Goal: Task Accomplishment & Management: Manage account settings

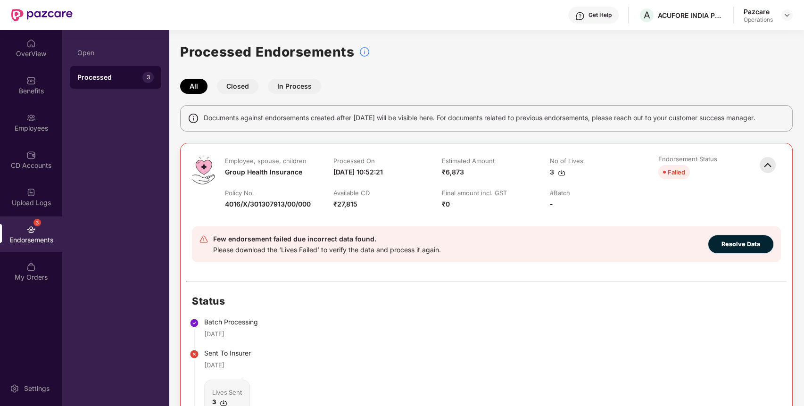
click at [719, 242] on button "Resolve Data" at bounding box center [741, 244] width 66 height 19
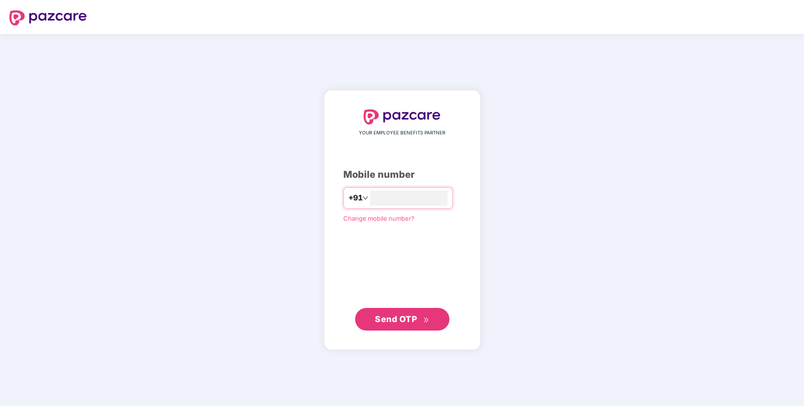
type input "**********"
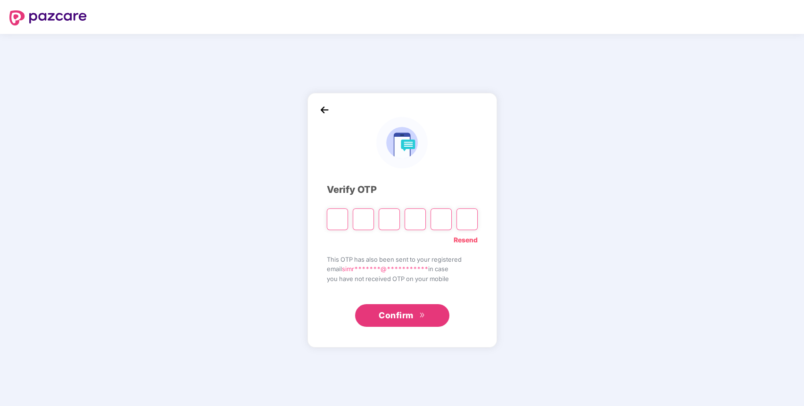
type input "*"
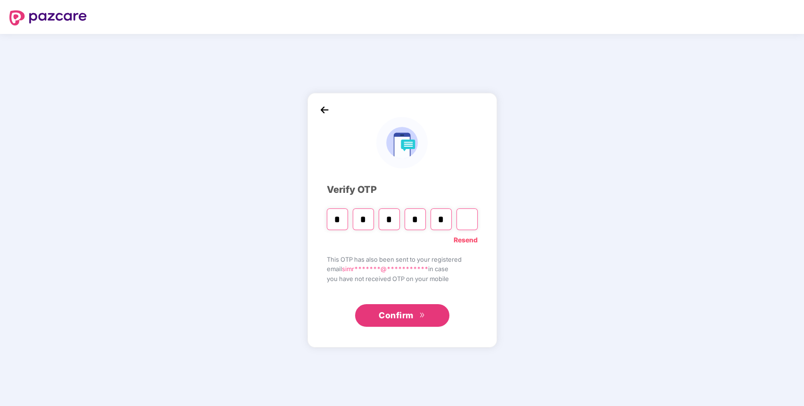
type input "*"
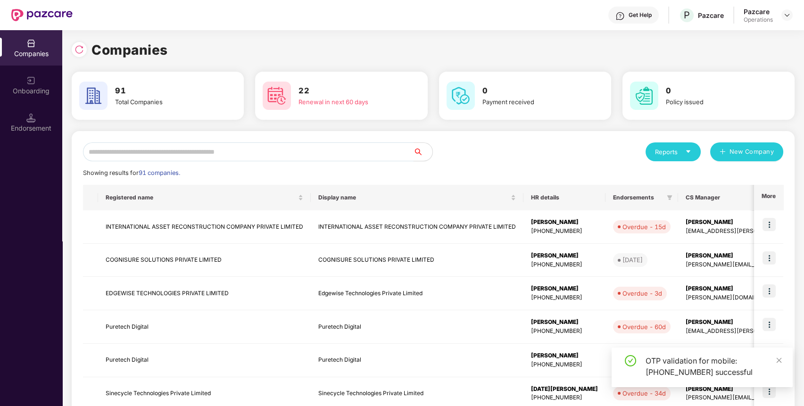
click at [314, 153] on input "text" at bounding box center [248, 151] width 330 height 19
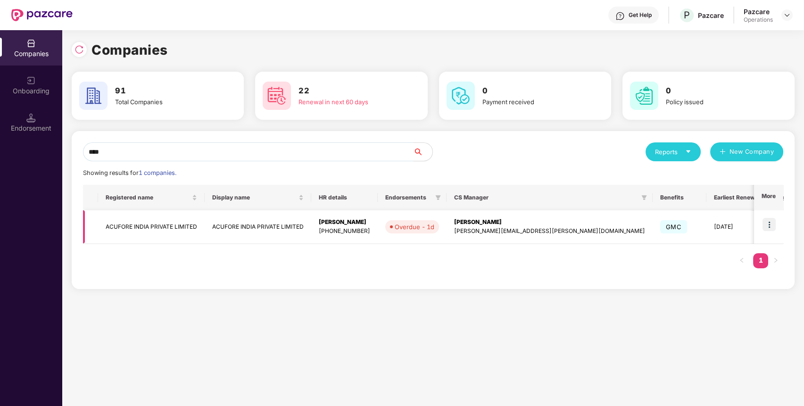
type input "****"
click at [773, 223] on img at bounding box center [768, 224] width 13 height 13
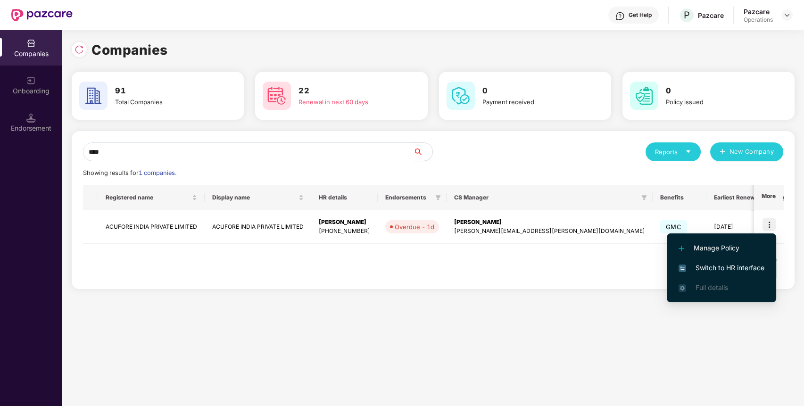
click at [754, 265] on span "Switch to HR interface" at bounding box center [721, 268] width 86 height 10
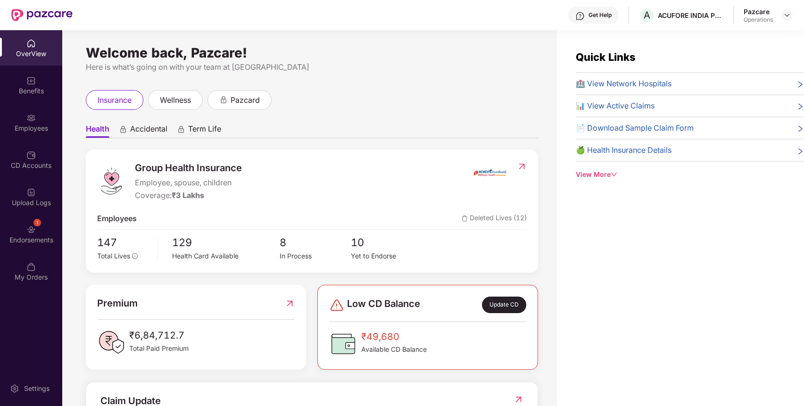
click at [44, 226] on div "1 Endorsements" at bounding box center [31, 233] width 62 height 35
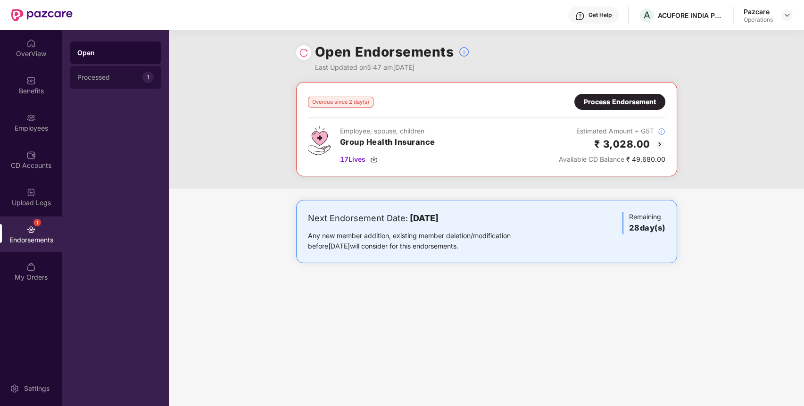
click at [142, 80] on div "Processed 1" at bounding box center [115, 77] width 91 height 23
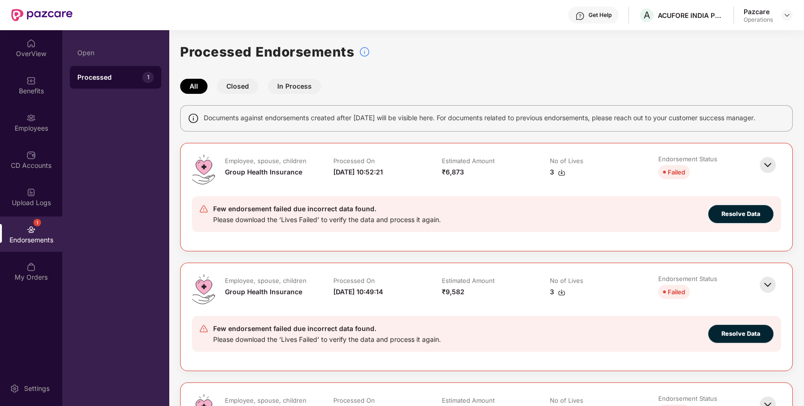
click at [737, 219] on button "Resolve Data" at bounding box center [741, 214] width 66 height 19
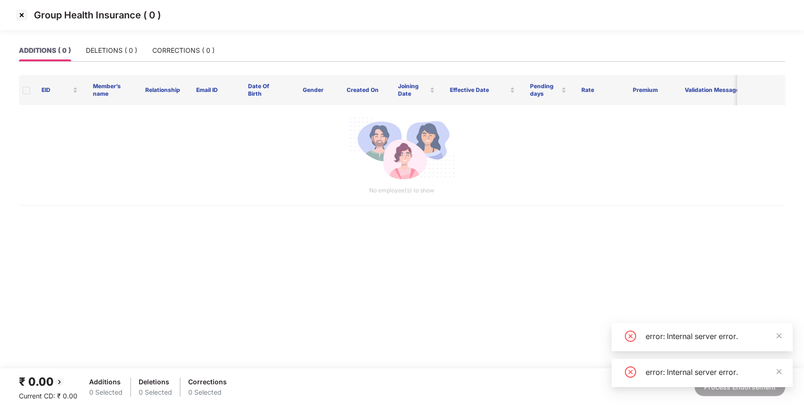
click at [19, 11] on img at bounding box center [21, 15] width 15 height 15
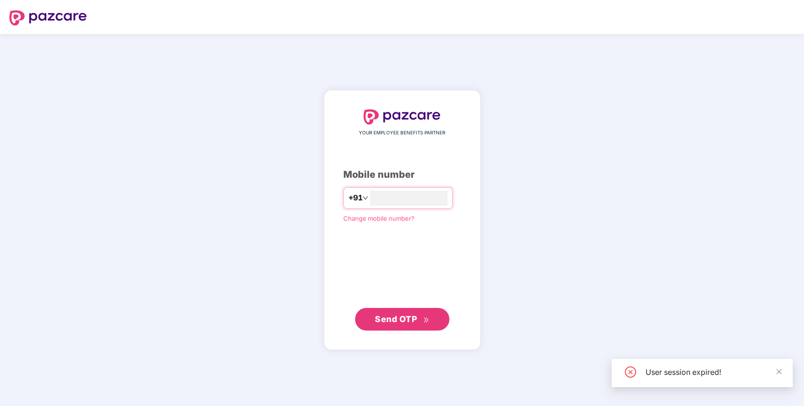
type input "**********"
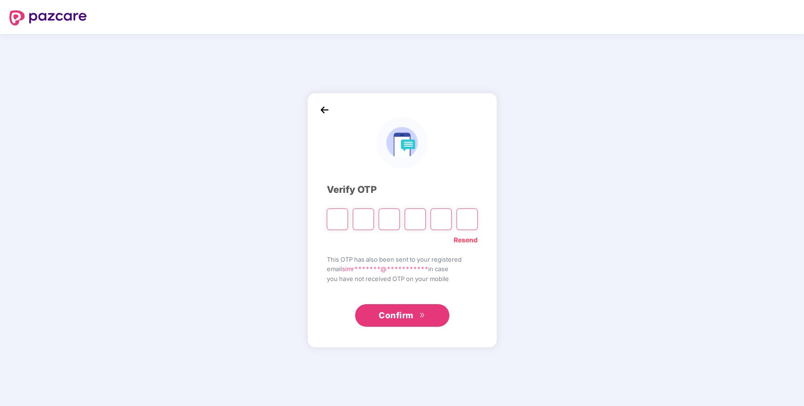
click at [528, 213] on div "**********" at bounding box center [402, 220] width 804 height 372
click at [341, 215] on input "Please enter verification code. Digit 1" at bounding box center [337, 219] width 21 height 22
type input "*"
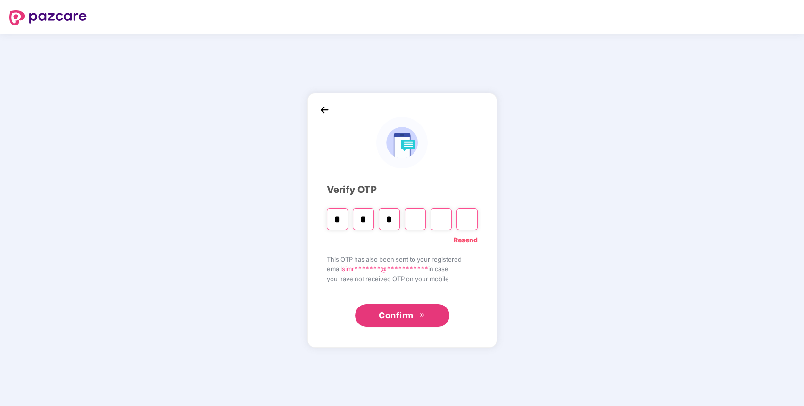
type input "*"
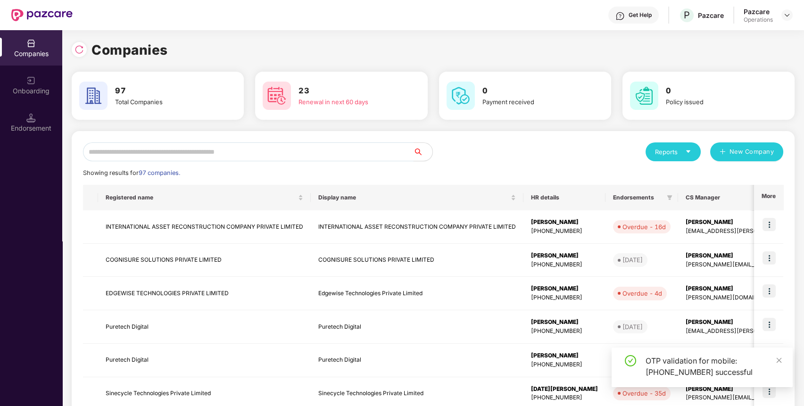
click at [311, 151] on input "text" at bounding box center [248, 151] width 330 height 19
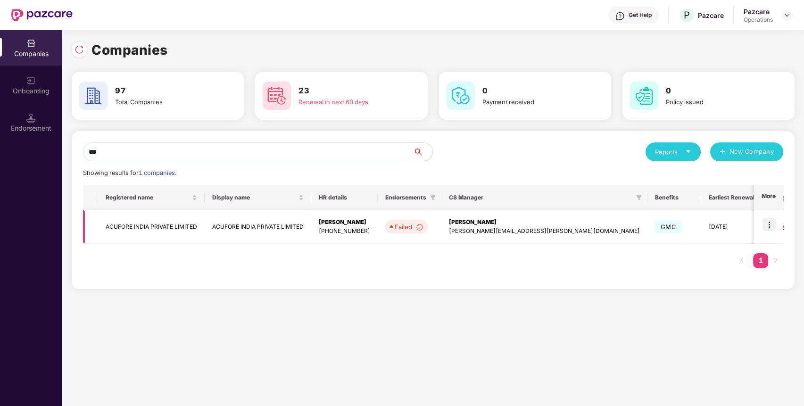
type input "***"
click at [771, 221] on img at bounding box center [768, 224] width 13 height 13
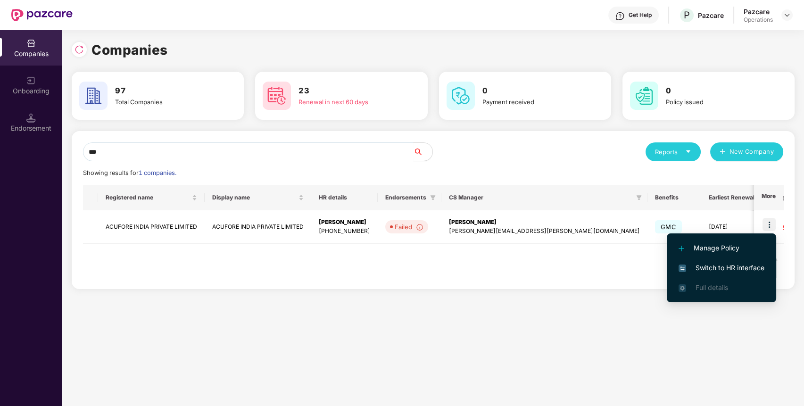
click at [761, 264] on span "Switch to HR interface" at bounding box center [721, 268] width 86 height 10
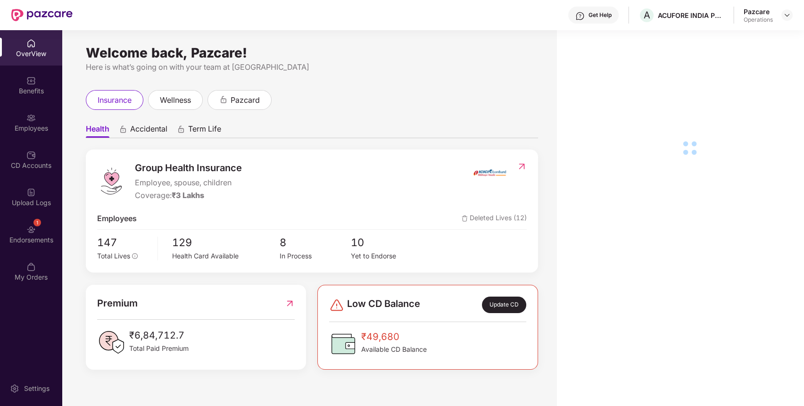
click at [46, 240] on div "Endorsements" at bounding box center [31, 239] width 62 height 9
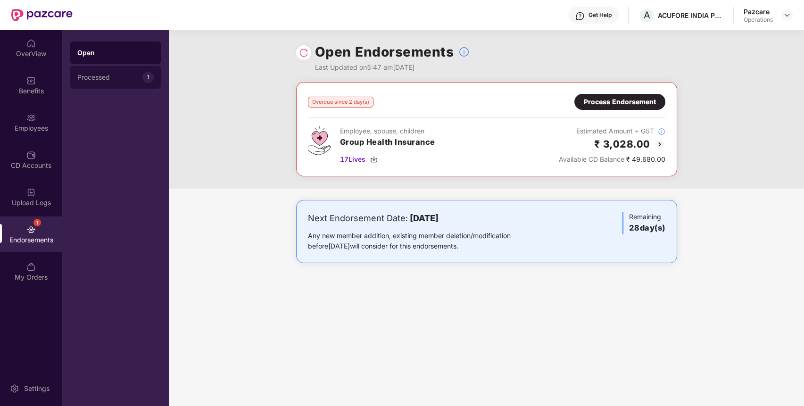
click at [98, 69] on div "Processed 1" at bounding box center [115, 77] width 91 height 23
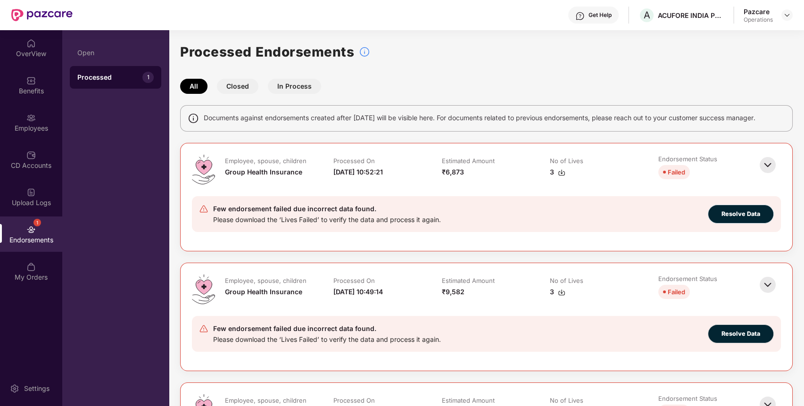
click at [746, 211] on span "Resolve Data" at bounding box center [740, 213] width 39 height 9
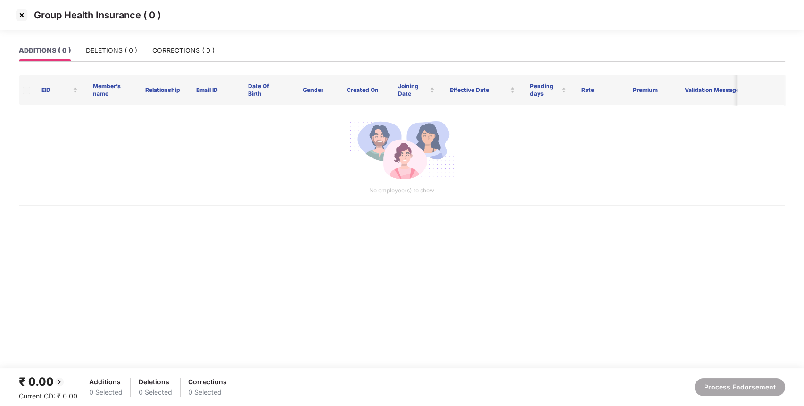
click at [22, 13] on img at bounding box center [21, 15] width 15 height 15
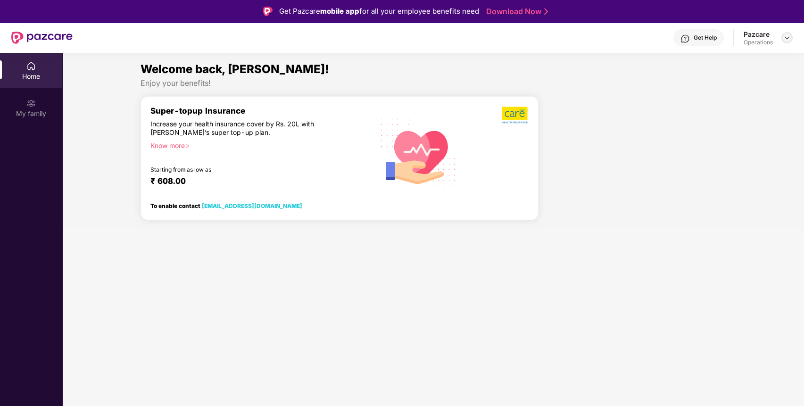
click at [788, 37] on img at bounding box center [787, 38] width 8 height 8
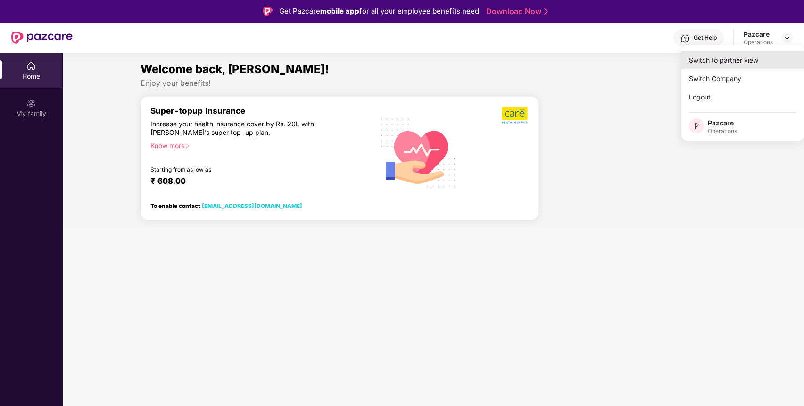
click at [740, 57] on div "Switch to partner view" at bounding box center [742, 60] width 123 height 18
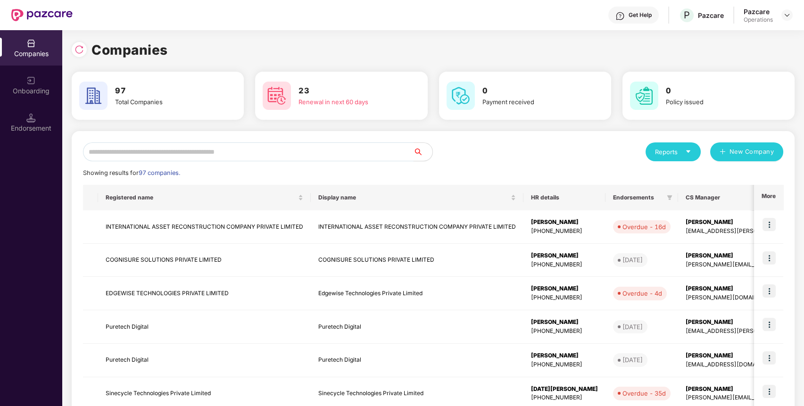
click at [356, 155] on input "text" at bounding box center [248, 151] width 330 height 19
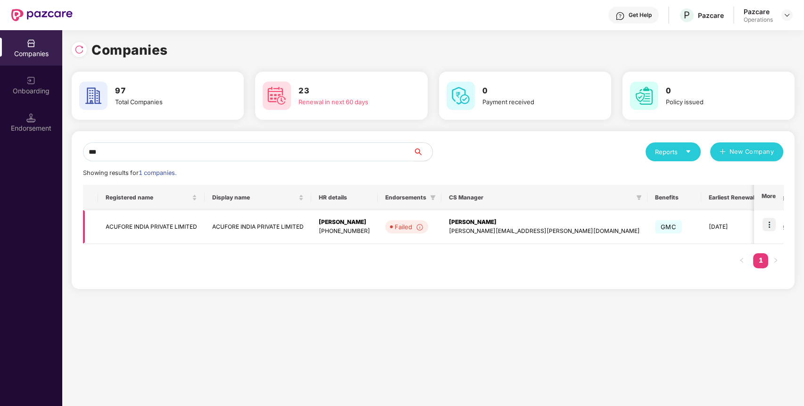
type input "***"
click at [767, 225] on img at bounding box center [768, 224] width 13 height 13
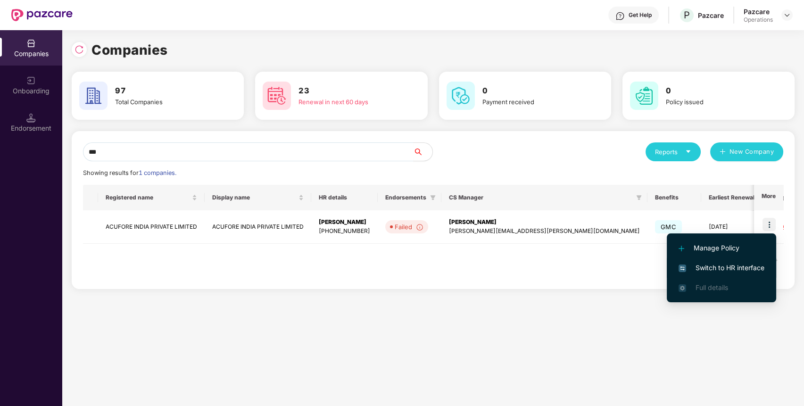
click at [751, 268] on span "Switch to HR interface" at bounding box center [721, 268] width 86 height 10
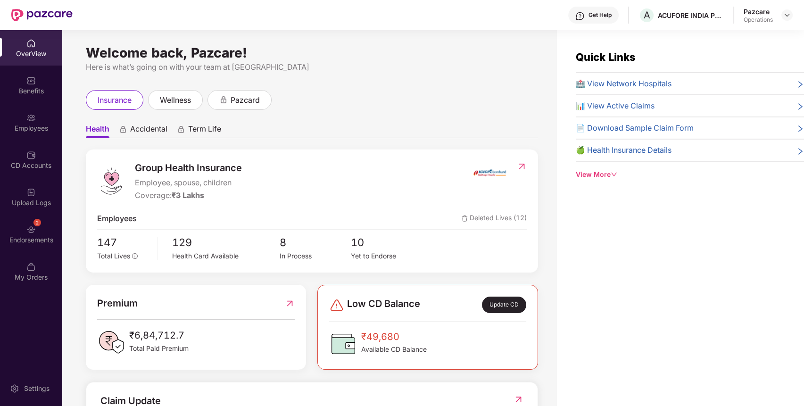
click at [52, 241] on div "Endorsements" at bounding box center [31, 239] width 62 height 9
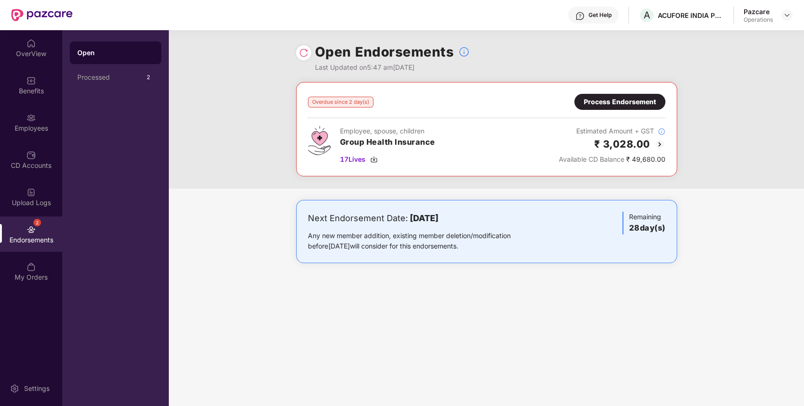
click at [627, 94] on div "Process Endorsement" at bounding box center [619, 102] width 91 height 16
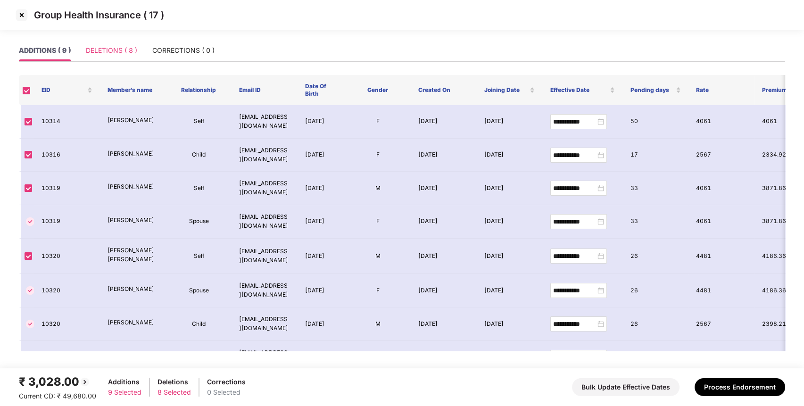
click at [121, 59] on div "DELETIONS ( 8 )" at bounding box center [111, 51] width 51 height 22
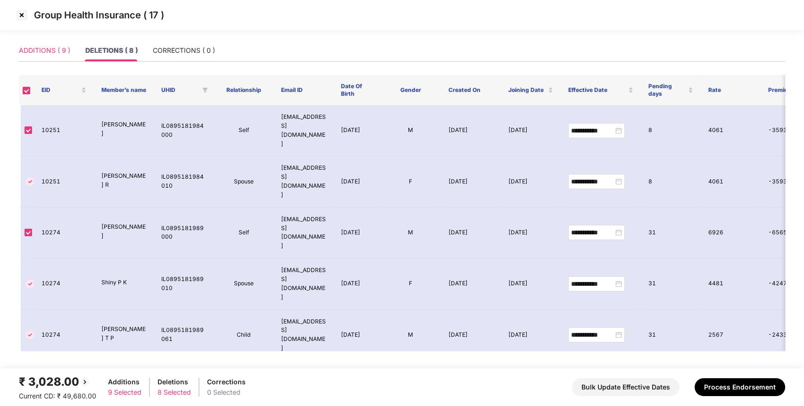
click at [56, 57] on div "ADDITIONS ( 9 )" at bounding box center [44, 51] width 51 height 22
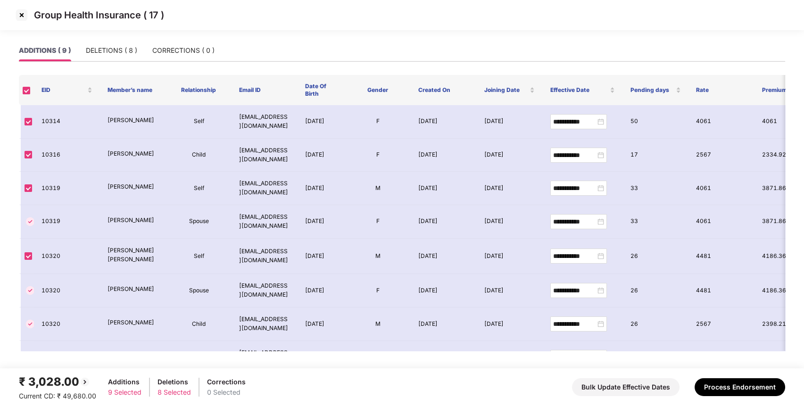
click at [25, 16] on img at bounding box center [21, 15] width 15 height 15
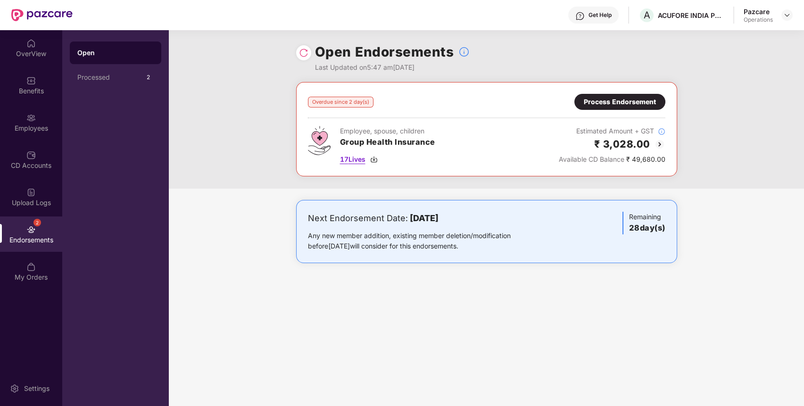
click at [353, 160] on span "17 Lives" at bounding box center [352, 159] width 25 height 10
click at [39, 94] on div "Benefits" at bounding box center [31, 90] width 62 height 9
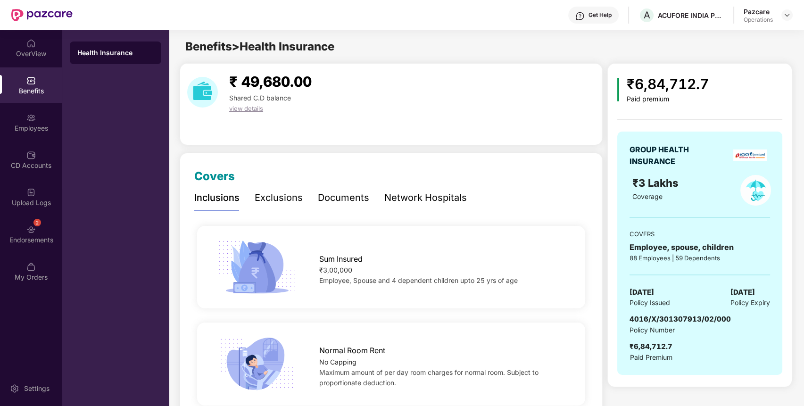
click at [663, 317] on span "4016/X/301307913/02/000" at bounding box center [679, 318] width 101 height 9
copy span "4016/X/301307913/02/000"
click at [663, 317] on span "4016/X/301307913/02/000" at bounding box center [679, 318] width 101 height 9
click at [8, 235] on div "Endorsements" at bounding box center [31, 239] width 62 height 9
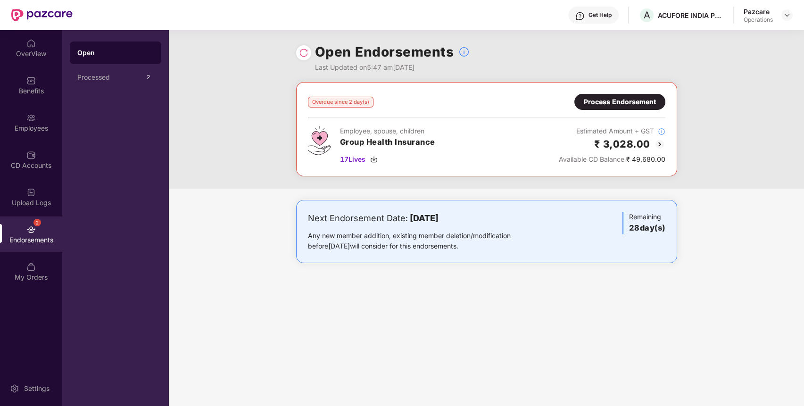
click at [615, 101] on div "Process Endorsement" at bounding box center [620, 102] width 72 height 10
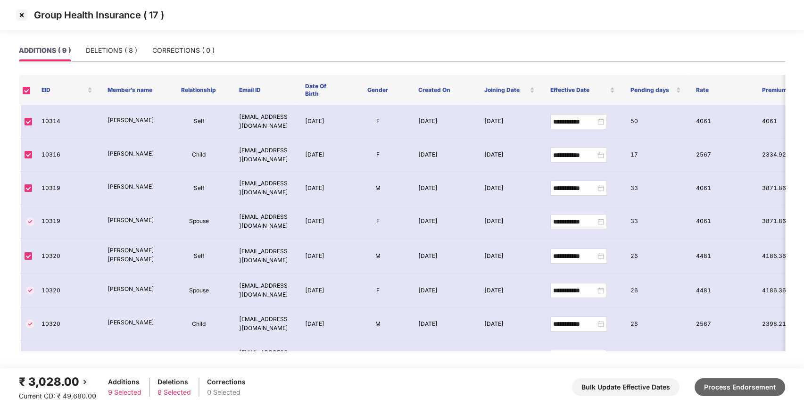
click at [735, 387] on button "Process Endorsement" at bounding box center [739, 387] width 91 height 18
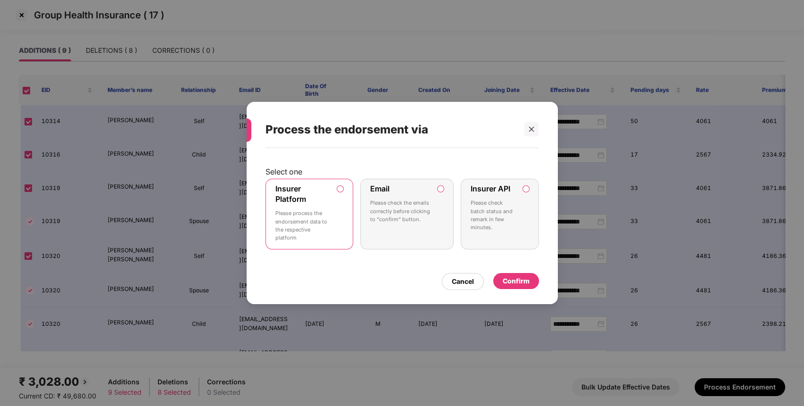
click at [492, 226] on p "Please check batch status and remark in few minutes." at bounding box center [492, 215] width 45 height 33
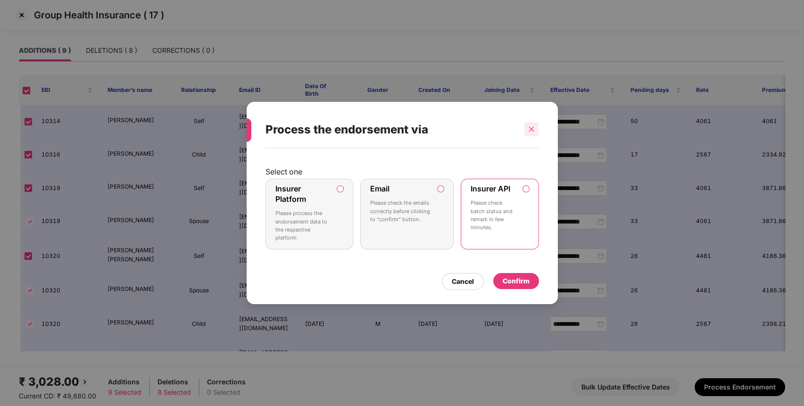
click at [531, 132] on div at bounding box center [531, 129] width 14 height 14
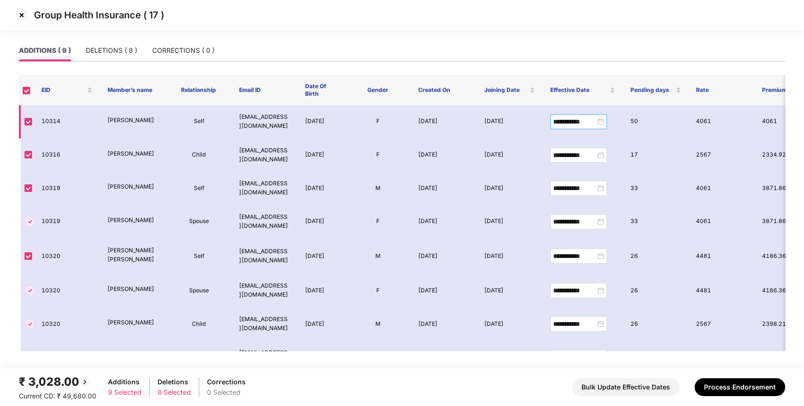
click at [600, 122] on div "**********" at bounding box center [578, 121] width 51 height 10
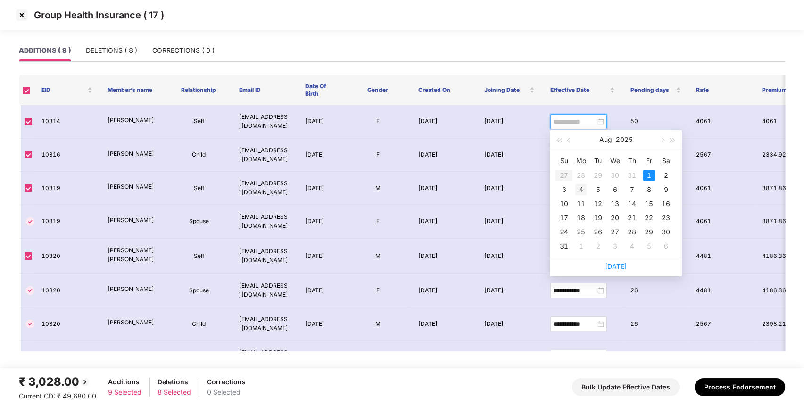
click at [576, 187] on div "4" at bounding box center [580, 189] width 11 height 11
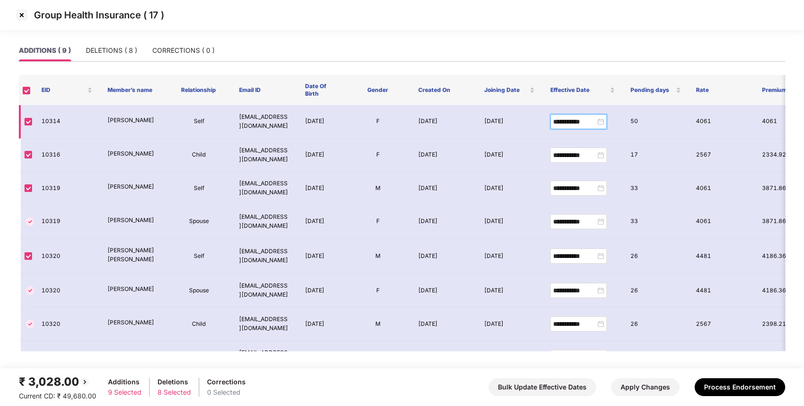
click at [599, 119] on div "**********" at bounding box center [578, 121] width 51 height 10
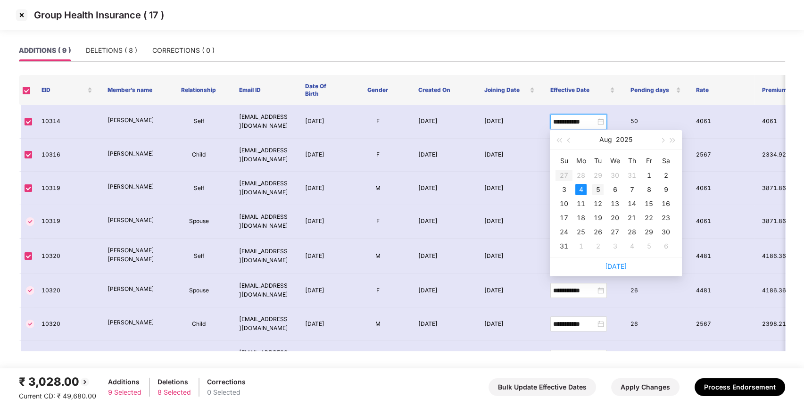
type input "**********"
click at [597, 192] on div "5" at bounding box center [597, 189] width 11 height 11
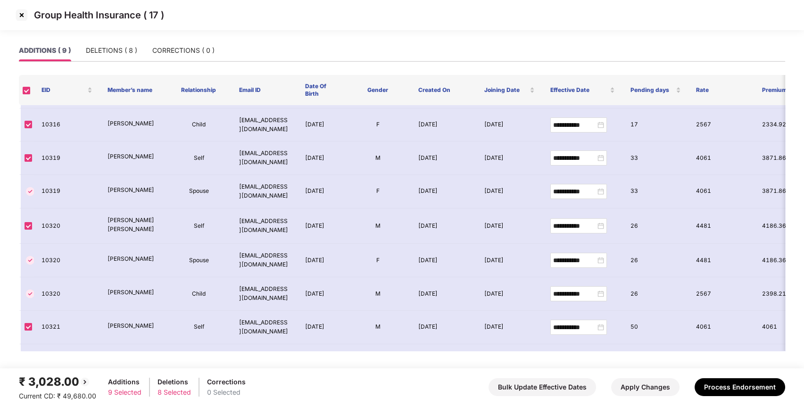
scroll to position [53, 0]
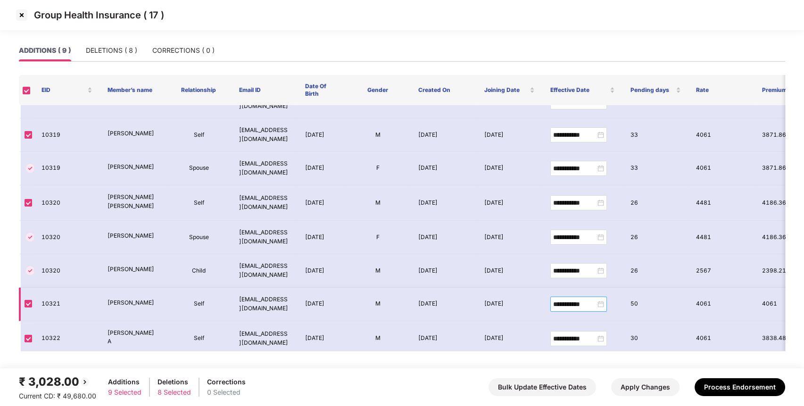
click at [601, 305] on div "**********" at bounding box center [578, 304] width 51 height 10
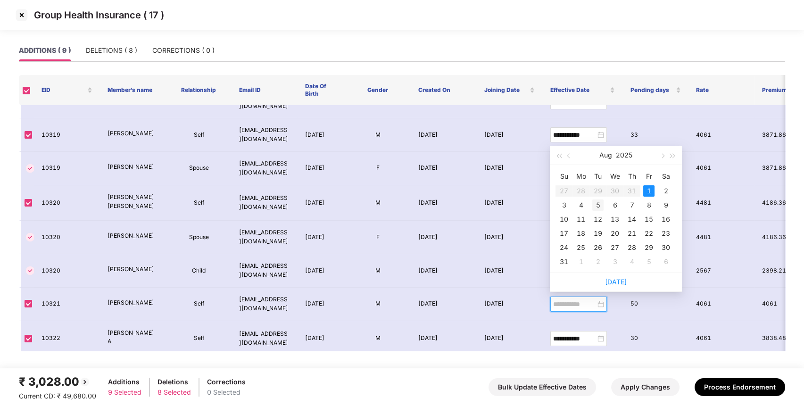
type input "**********"
click at [597, 201] on div "5" at bounding box center [597, 204] width 11 height 11
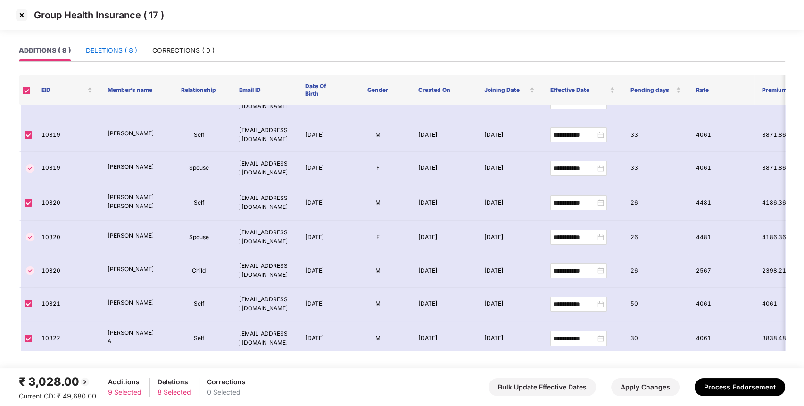
click at [121, 52] on div "DELETIONS ( 8 )" at bounding box center [111, 50] width 51 height 10
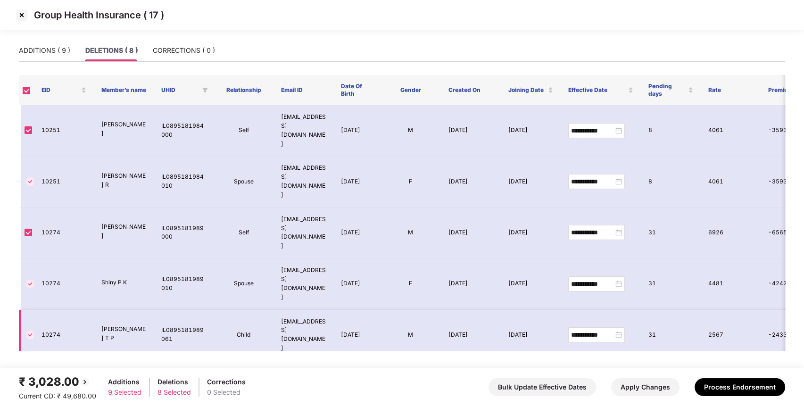
scroll to position [20, 0]
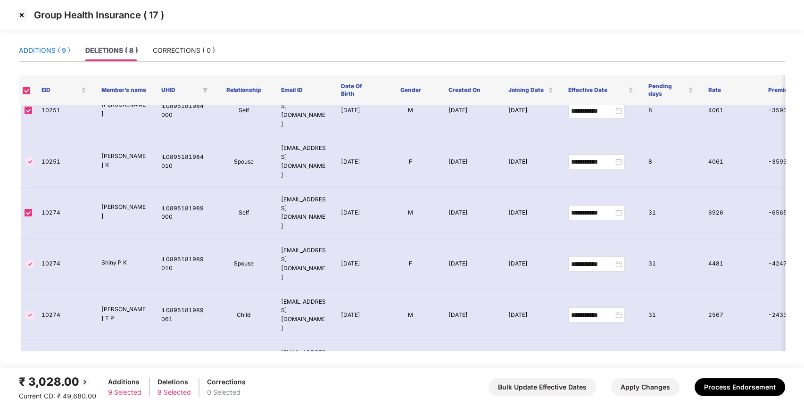
click at [49, 50] on div "ADDITIONS ( 9 )" at bounding box center [44, 50] width 51 height 10
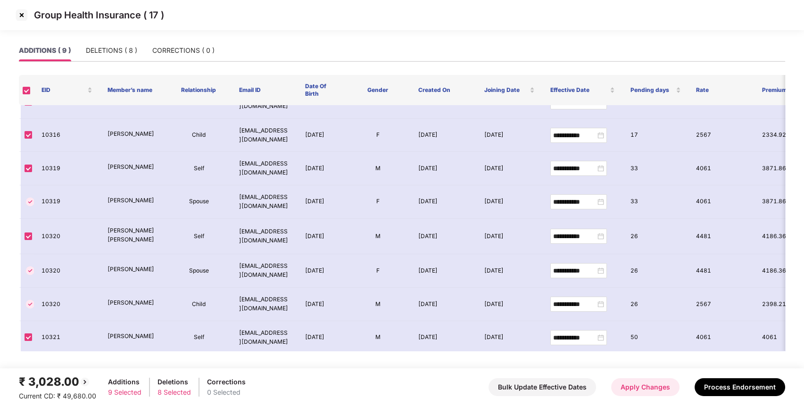
click at [634, 387] on button "Apply Changes" at bounding box center [645, 387] width 68 height 18
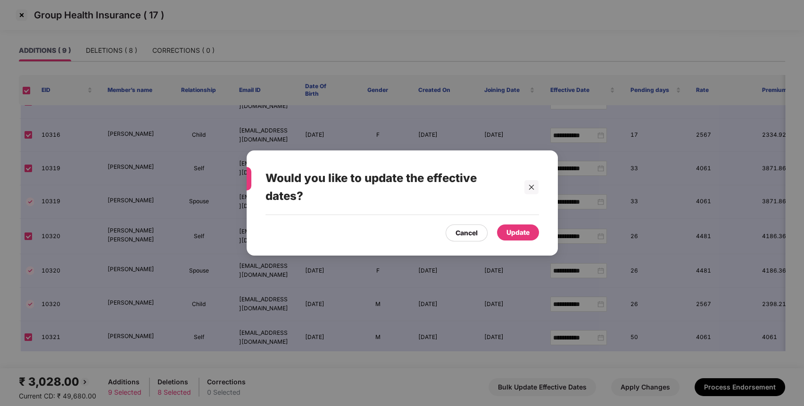
click at [528, 228] on div "Update" at bounding box center [517, 232] width 23 height 10
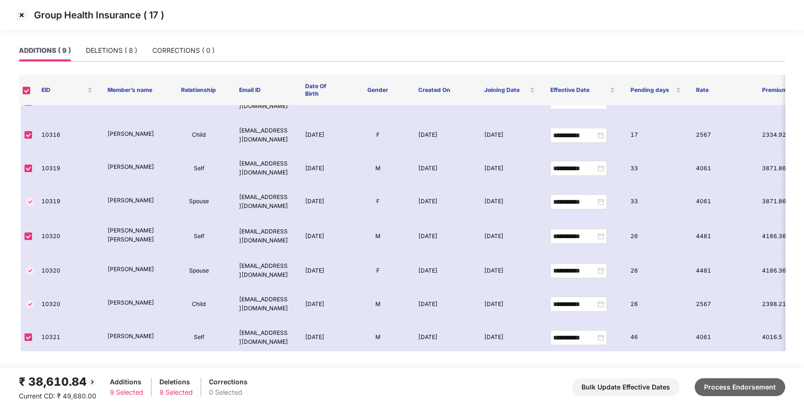
click at [726, 379] on button "Process Endorsement" at bounding box center [739, 387] width 91 height 18
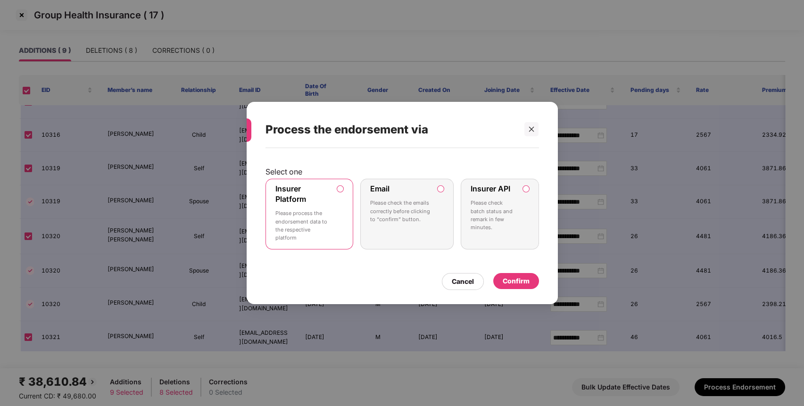
click at [515, 208] on p "Please check batch status and remark in few minutes." at bounding box center [492, 215] width 45 height 33
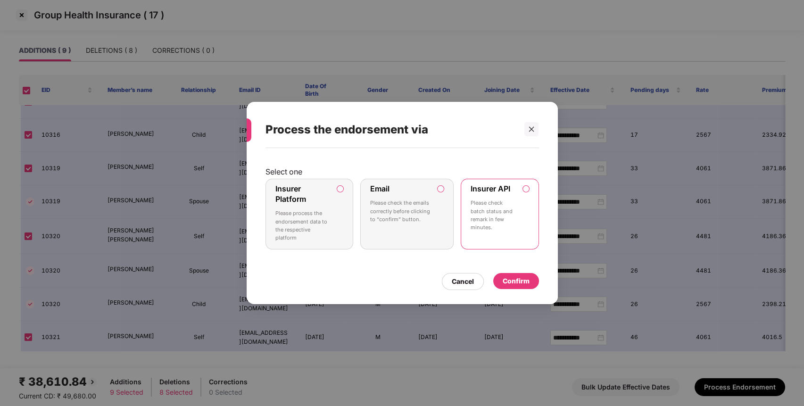
click at [515, 283] on div "Confirm" at bounding box center [515, 281] width 27 height 10
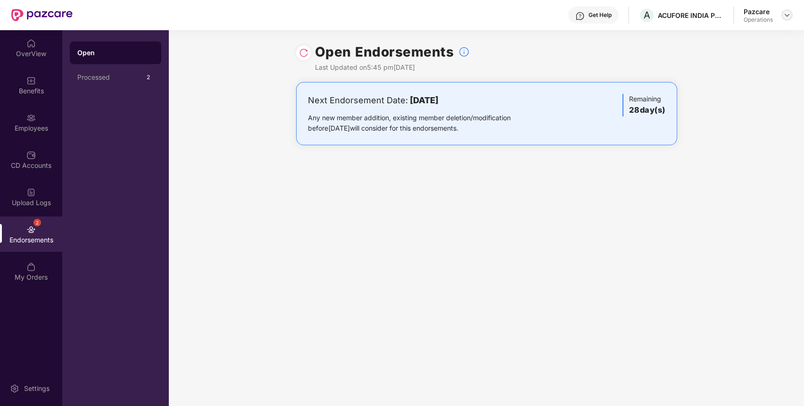
click at [788, 18] on img at bounding box center [787, 15] width 8 height 8
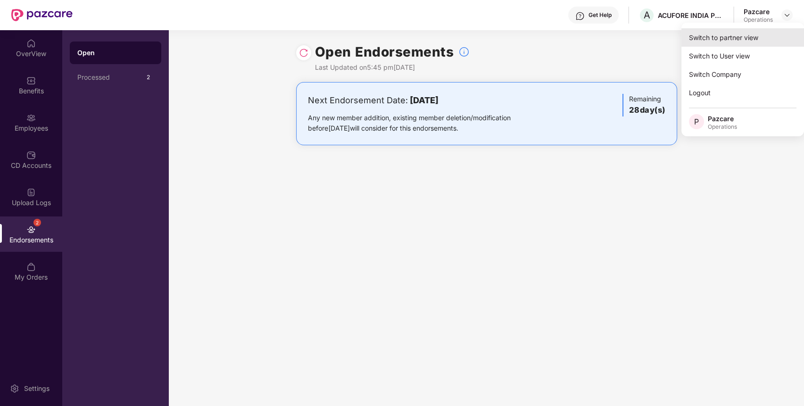
click at [756, 44] on div "Switch to partner view" at bounding box center [742, 37] width 123 height 18
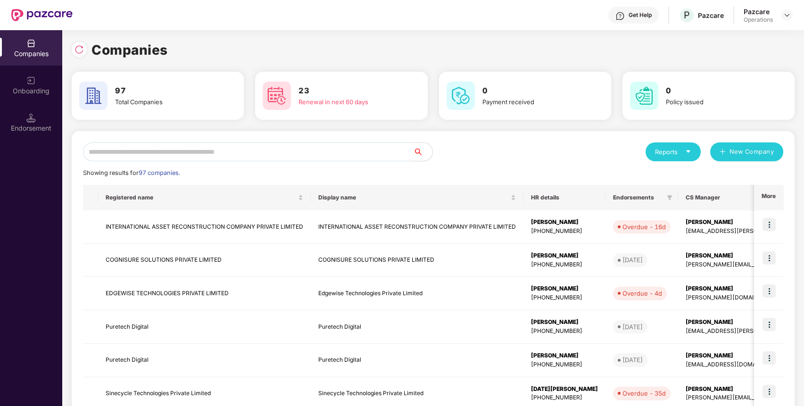
click at [290, 155] on input "text" at bounding box center [248, 151] width 330 height 19
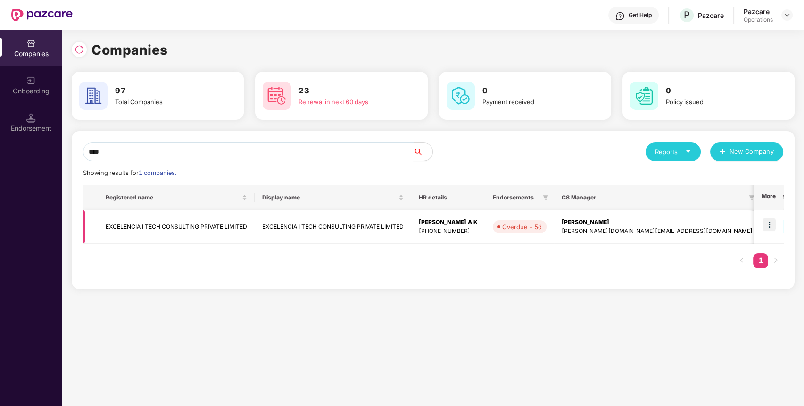
type input "****"
click at [774, 220] on img at bounding box center [768, 224] width 13 height 13
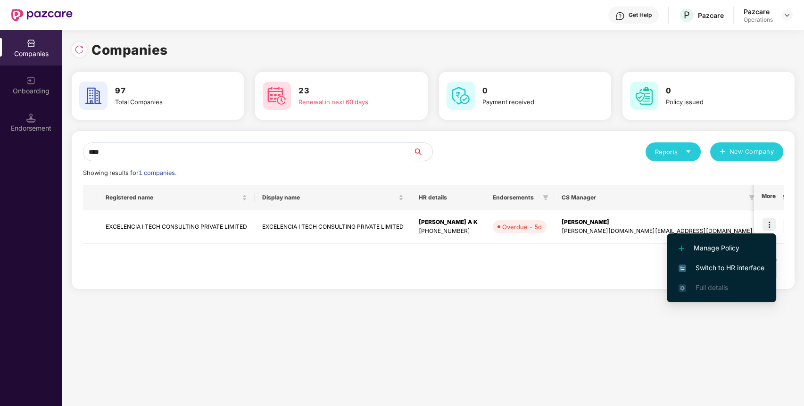
click at [760, 263] on span "Switch to HR interface" at bounding box center [721, 268] width 86 height 10
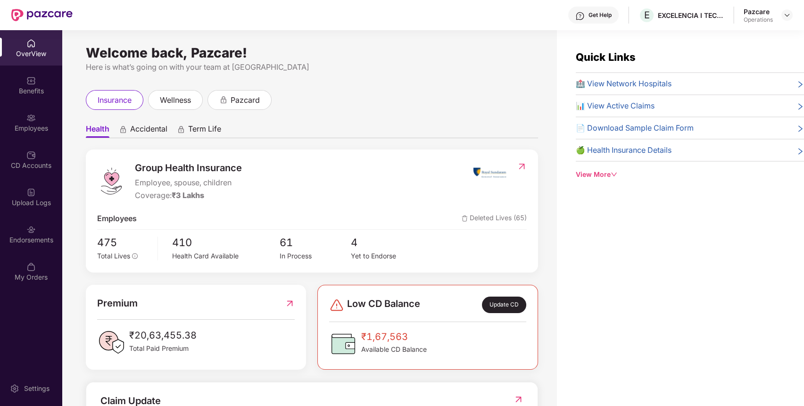
click at [23, 236] on div "Endorsements" at bounding box center [31, 239] width 62 height 9
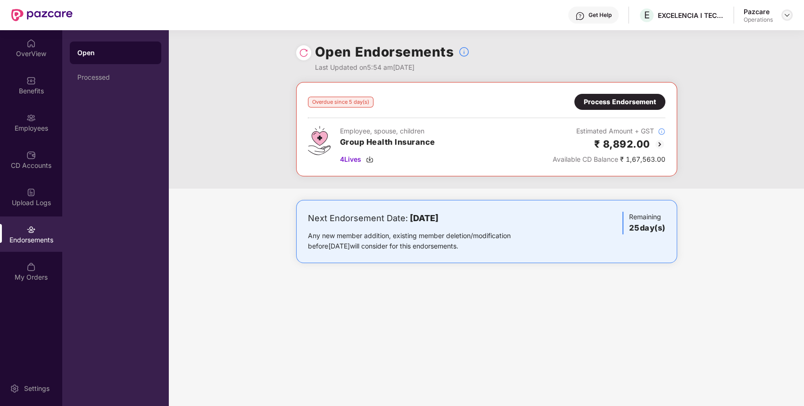
click at [788, 12] on img at bounding box center [787, 15] width 8 height 8
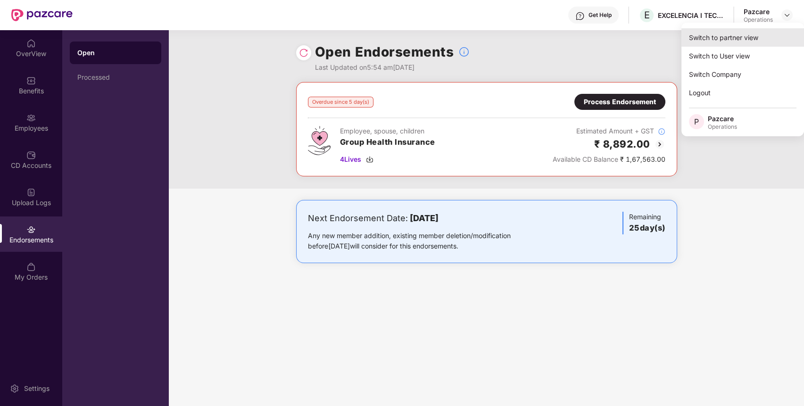
click at [766, 33] on div "Switch to partner view" at bounding box center [742, 37] width 123 height 18
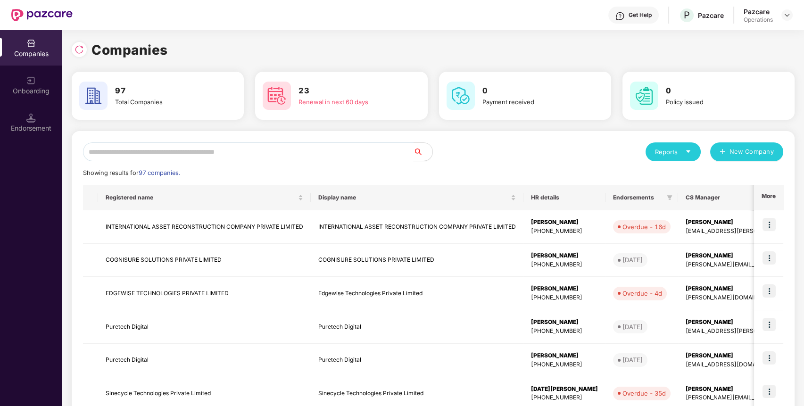
click at [372, 155] on input "text" at bounding box center [248, 151] width 330 height 19
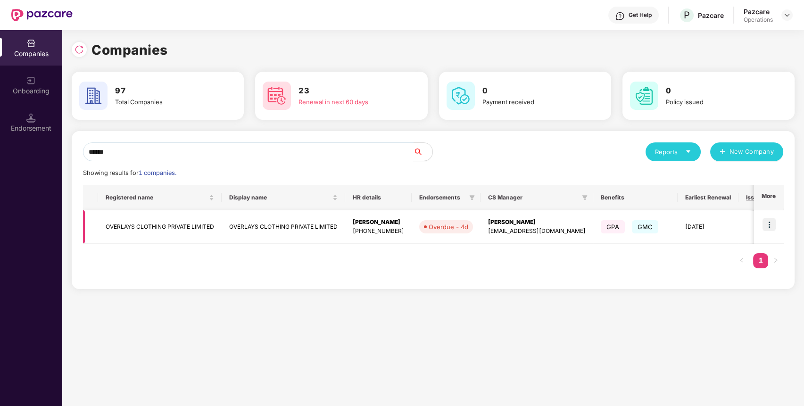
type input "******"
click at [773, 220] on img at bounding box center [768, 224] width 13 height 13
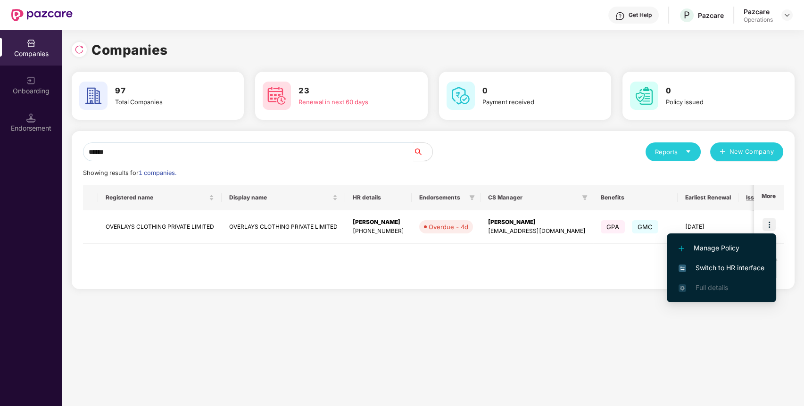
click at [754, 271] on span "Switch to HR interface" at bounding box center [721, 268] width 86 height 10
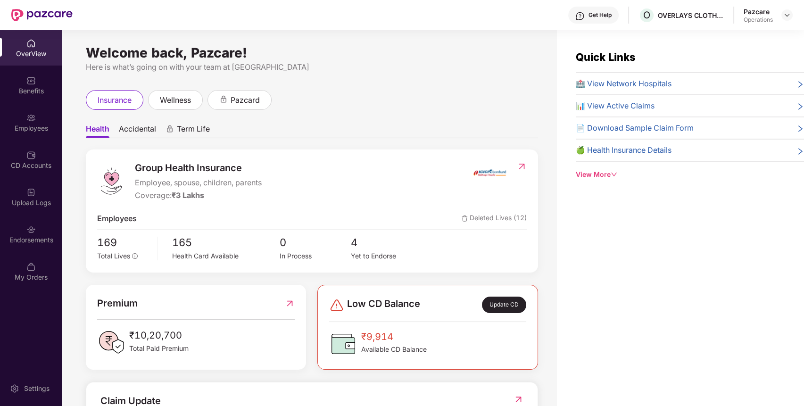
click at [34, 236] on div "Endorsements" at bounding box center [31, 239] width 62 height 9
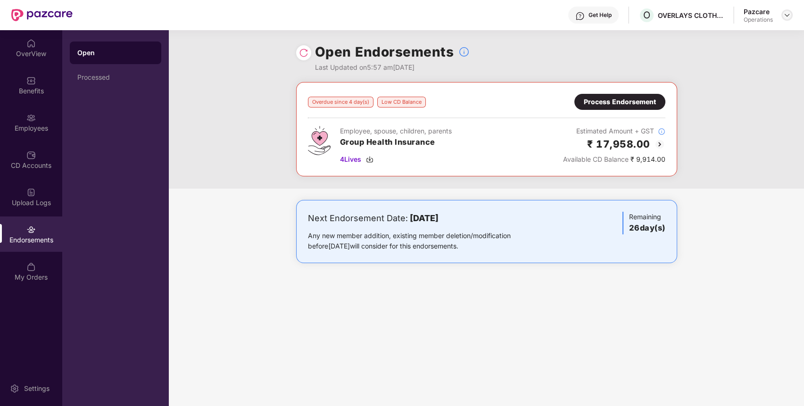
click at [790, 19] on div at bounding box center [786, 14] width 11 height 11
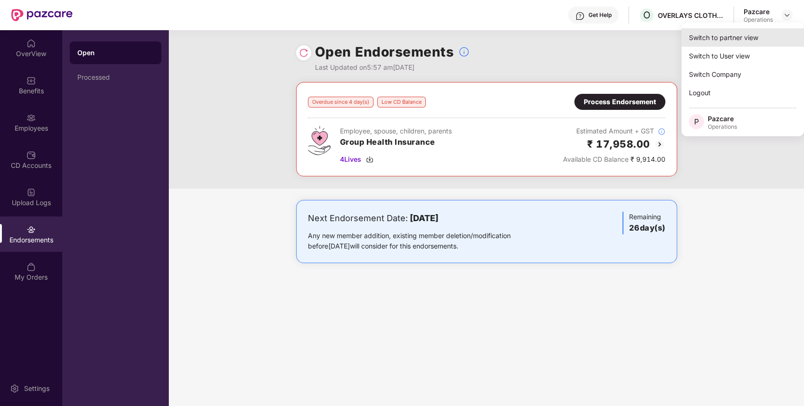
click at [761, 41] on div "Switch to partner view" at bounding box center [742, 37] width 123 height 18
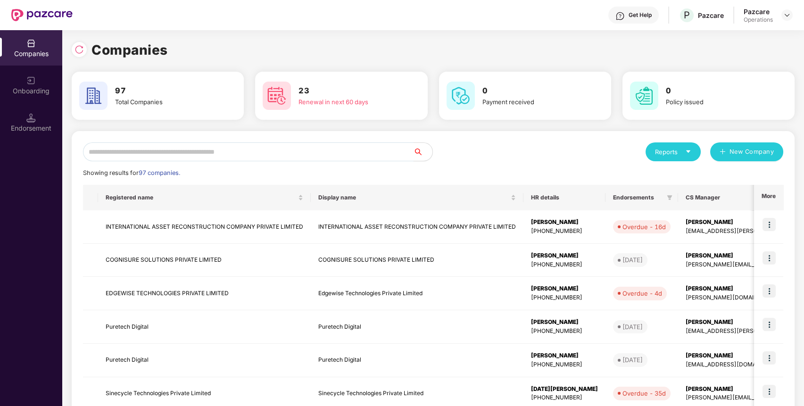
click at [320, 150] on input "text" at bounding box center [248, 151] width 330 height 19
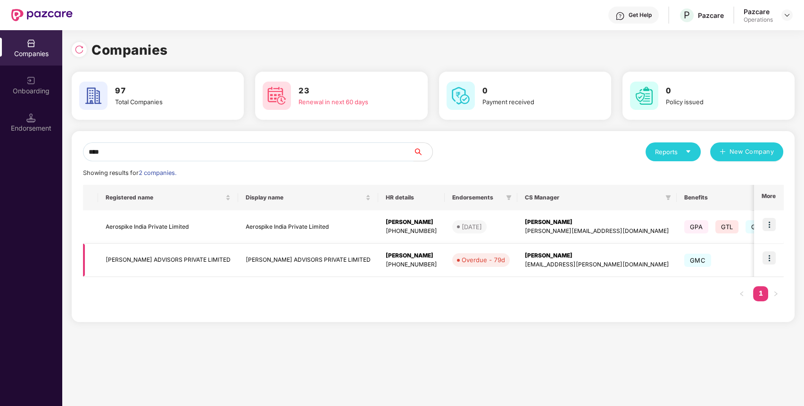
type input "****"
click at [773, 260] on img at bounding box center [768, 257] width 13 height 13
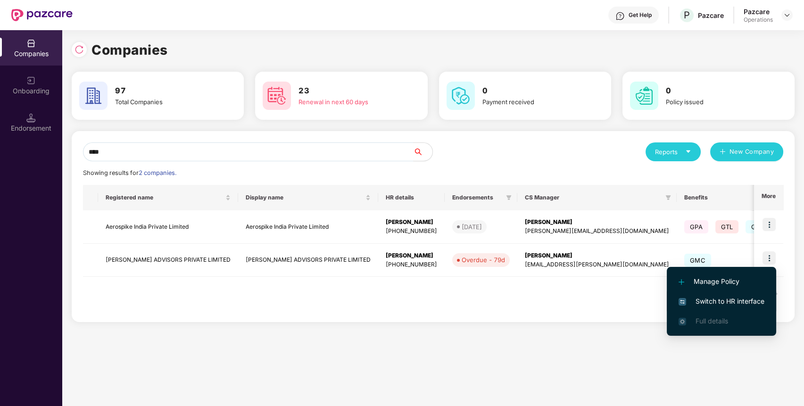
click at [753, 306] on span "Switch to HR interface" at bounding box center [721, 301] width 86 height 10
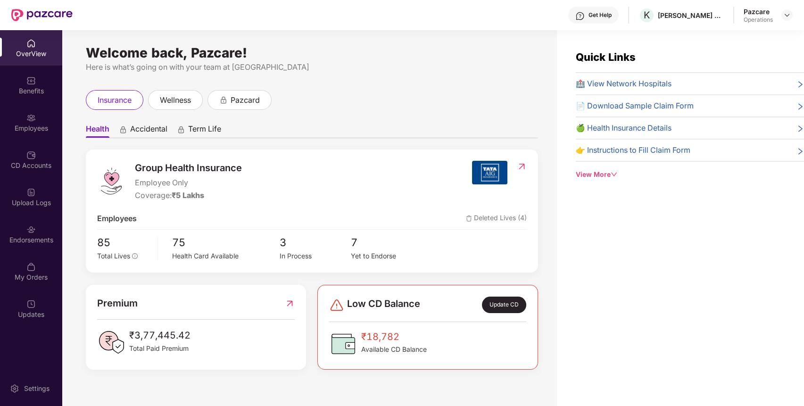
click at [41, 230] on div "Endorsements" at bounding box center [31, 233] width 62 height 35
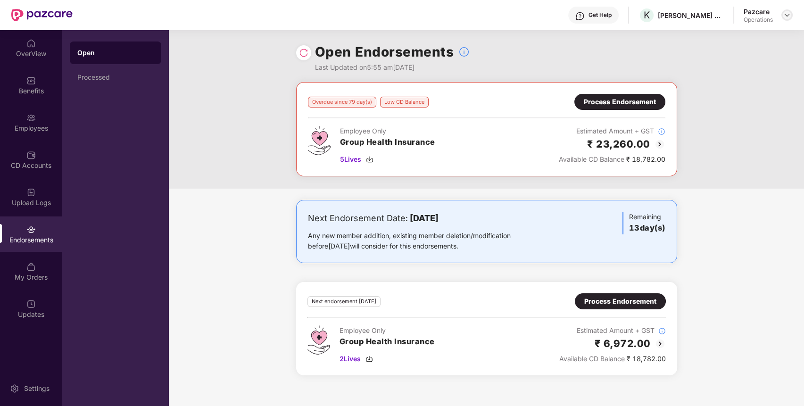
click at [790, 11] on img at bounding box center [787, 15] width 8 height 8
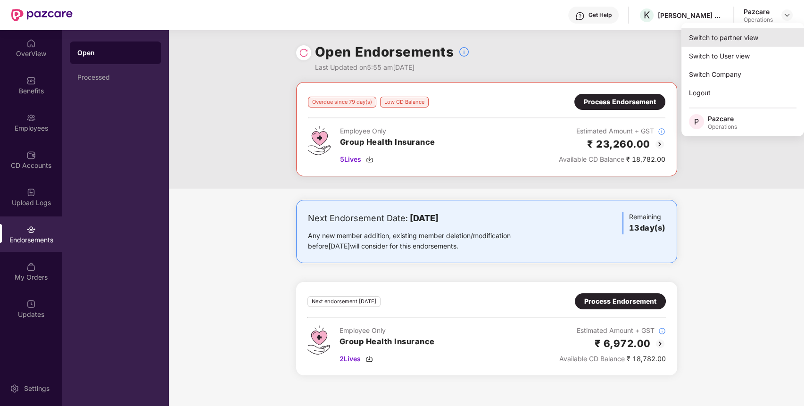
click at [769, 30] on div "Switch to partner view" at bounding box center [742, 37] width 123 height 18
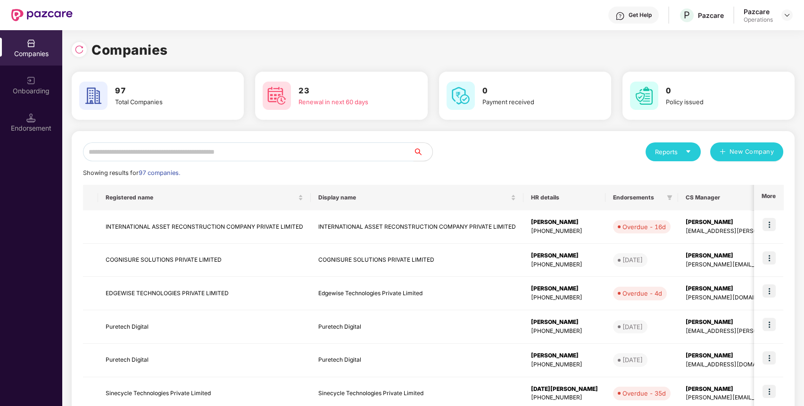
click at [363, 156] on input "text" at bounding box center [248, 151] width 330 height 19
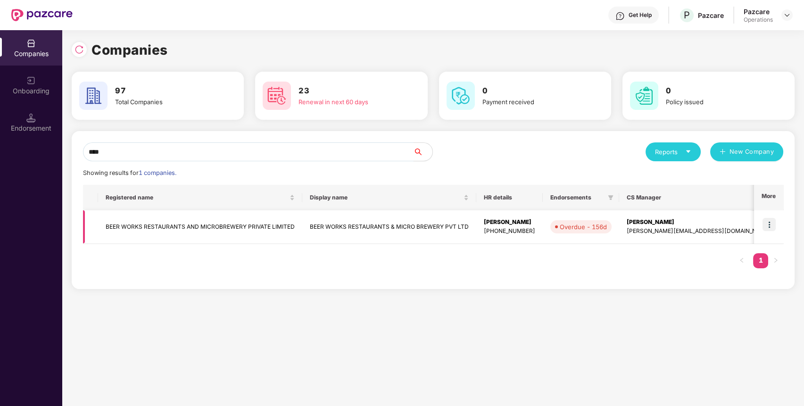
type input "****"
click at [770, 226] on img at bounding box center [768, 224] width 13 height 13
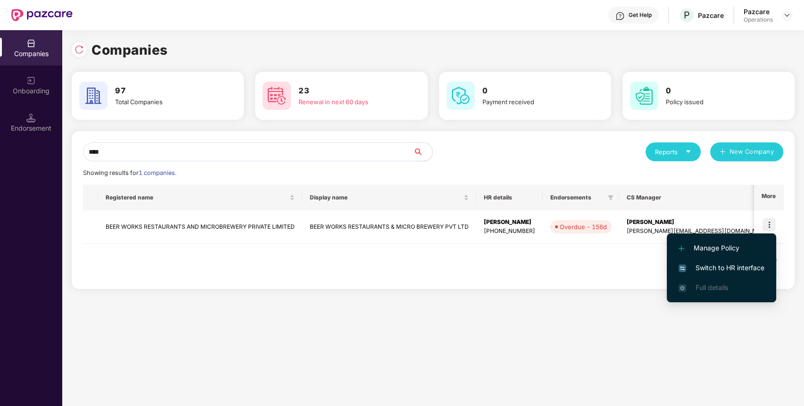
click at [746, 272] on span "Switch to HR interface" at bounding box center [721, 268] width 86 height 10
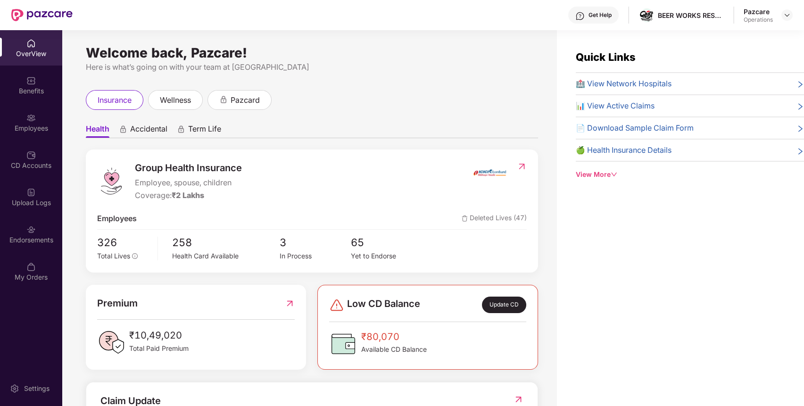
click at [21, 247] on div "Endorsements" at bounding box center [31, 233] width 62 height 35
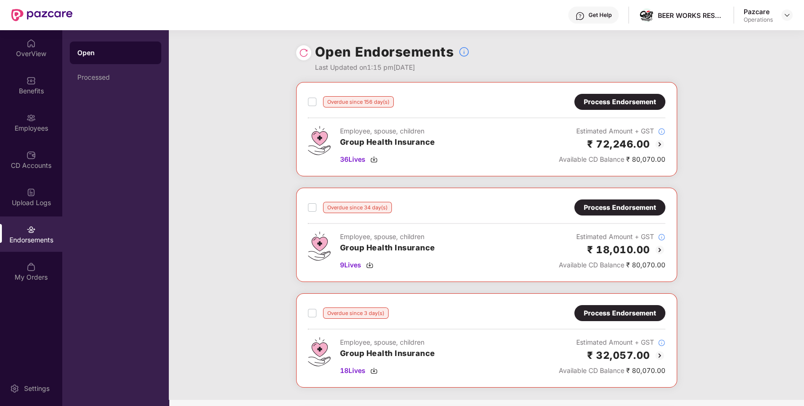
scroll to position [86, 0]
